Goal: Navigation & Orientation: Find specific page/section

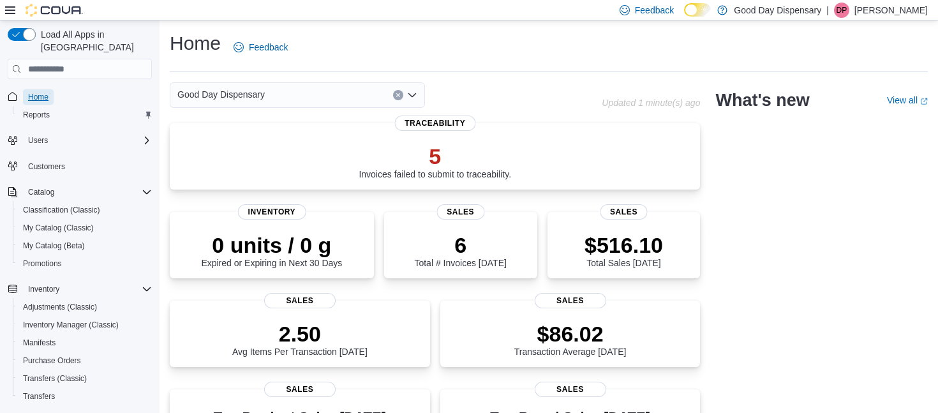
click at [43, 92] on span "Home" at bounding box center [38, 97] width 20 height 10
